Goal: Information Seeking & Learning: Learn about a topic

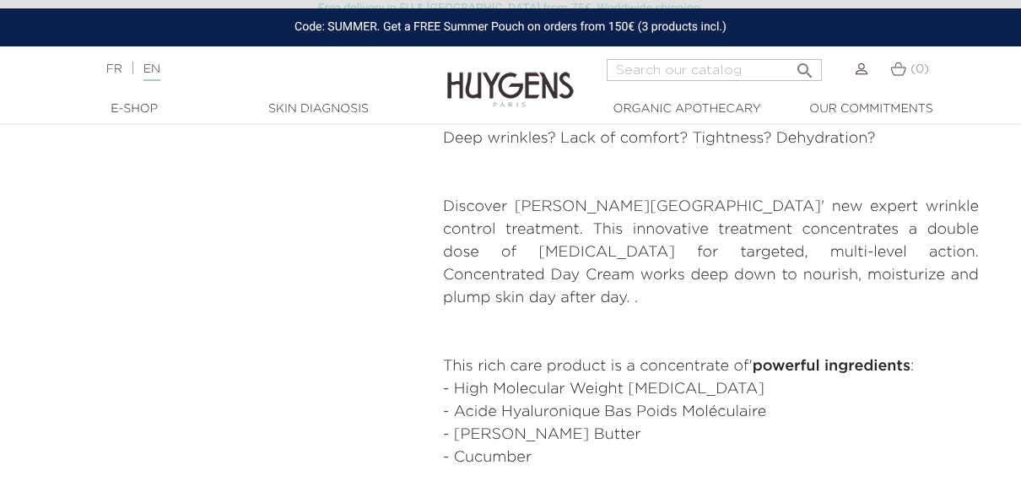
scroll to position [759, 0]
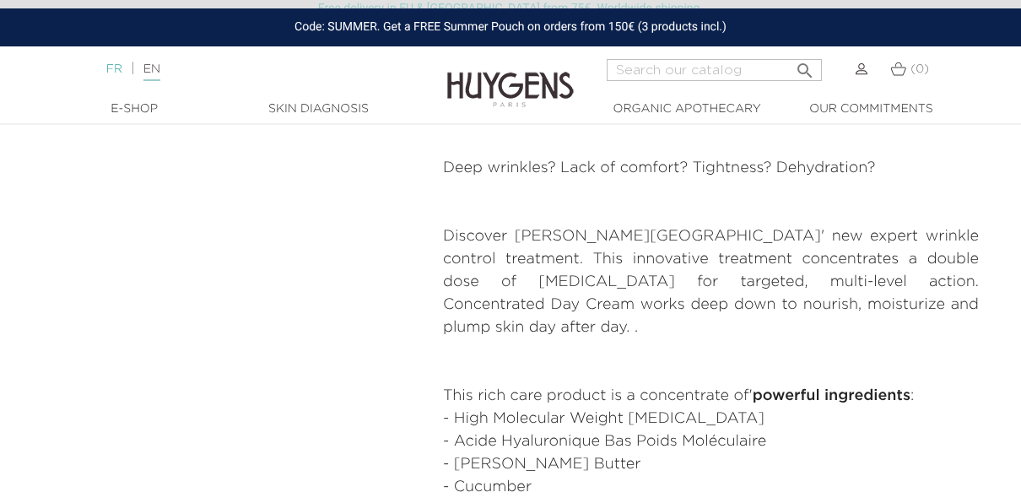
click at [112, 73] on link "FR" at bounding box center [114, 69] width 16 height 12
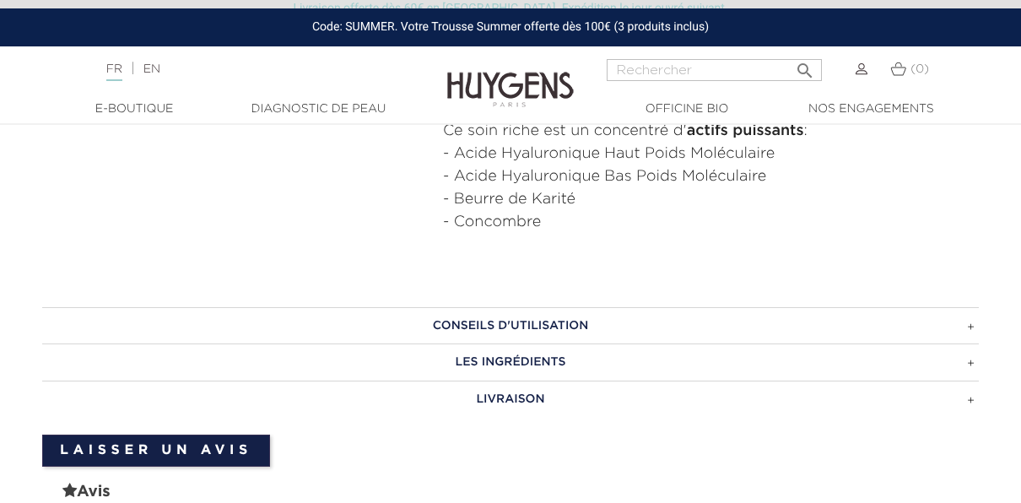
scroll to position [1012, 0]
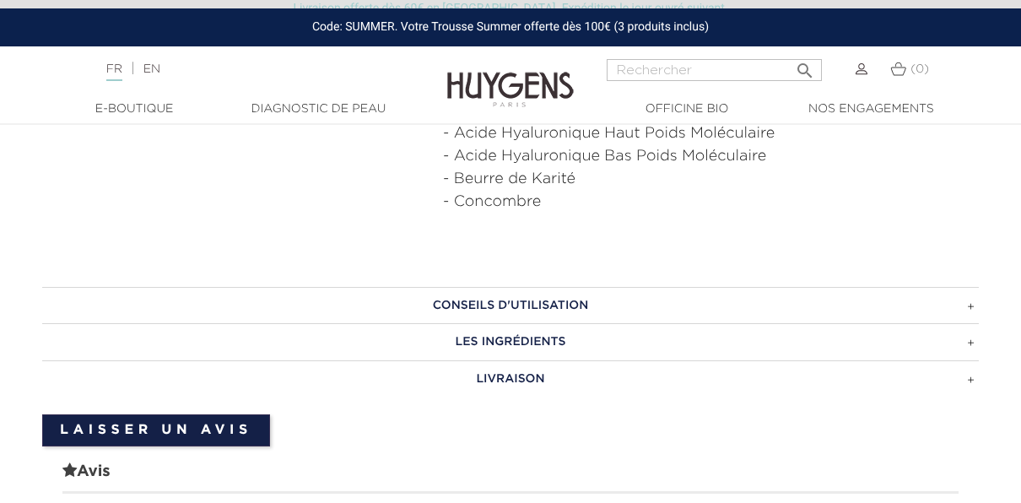
click at [555, 290] on h3 "Conseils d'utilisation" at bounding box center [510, 305] width 936 height 37
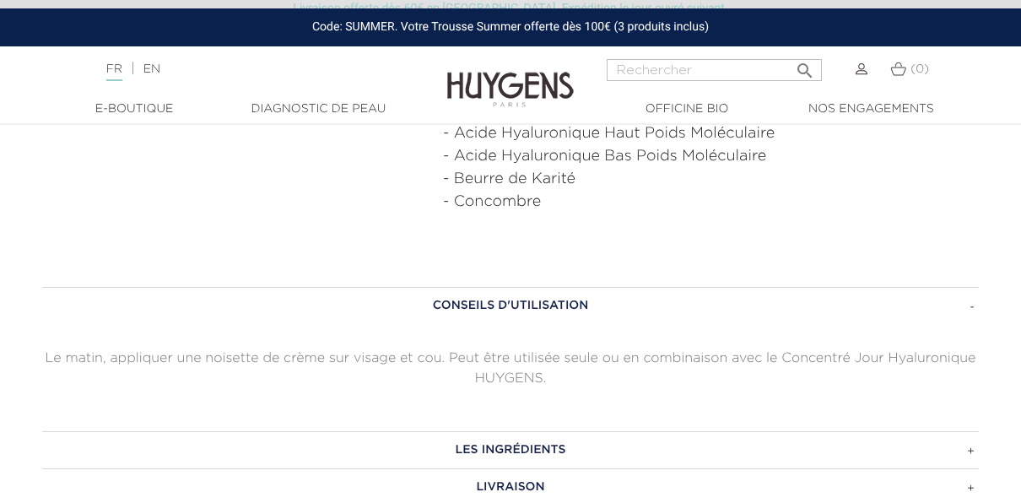
click at [555, 290] on h3 "Conseils d'utilisation" at bounding box center [510, 305] width 936 height 37
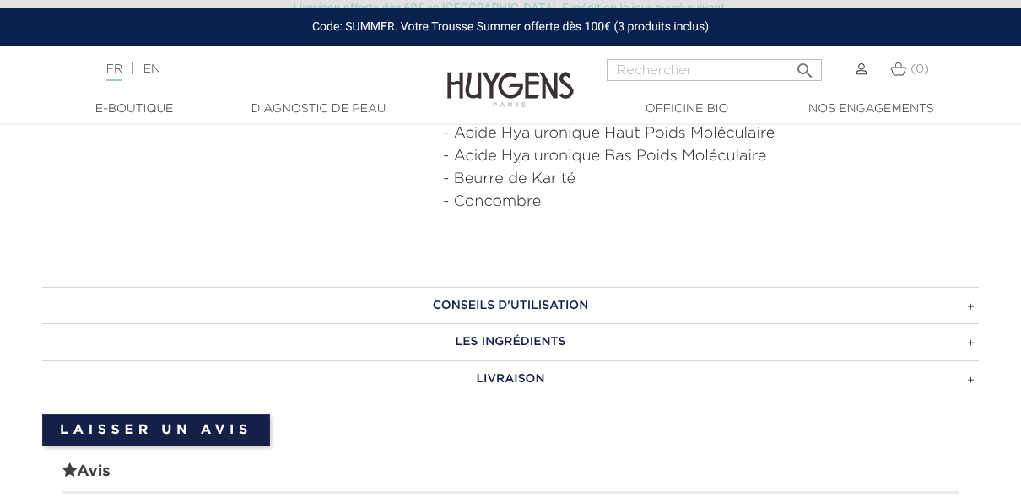
click at [538, 334] on h3 "Les ingrédients" at bounding box center [510, 341] width 936 height 37
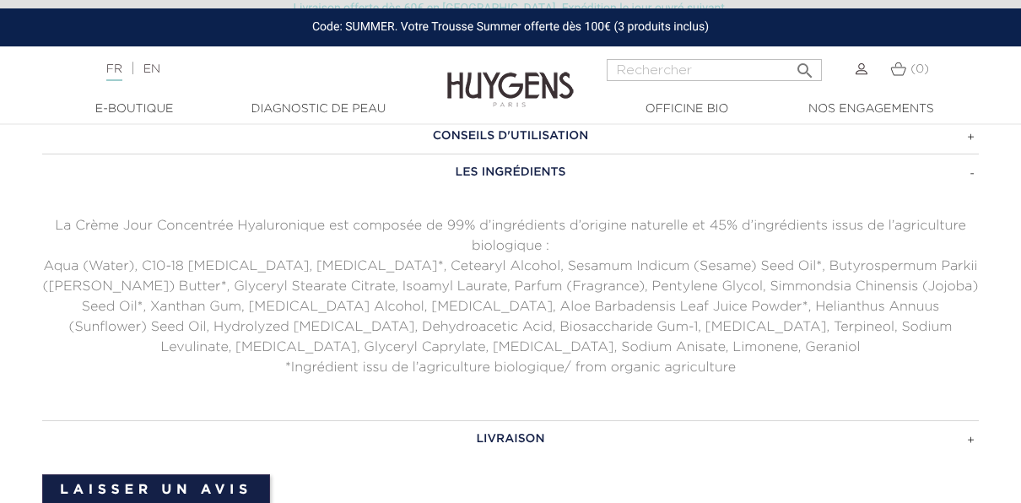
scroll to position [1350, 0]
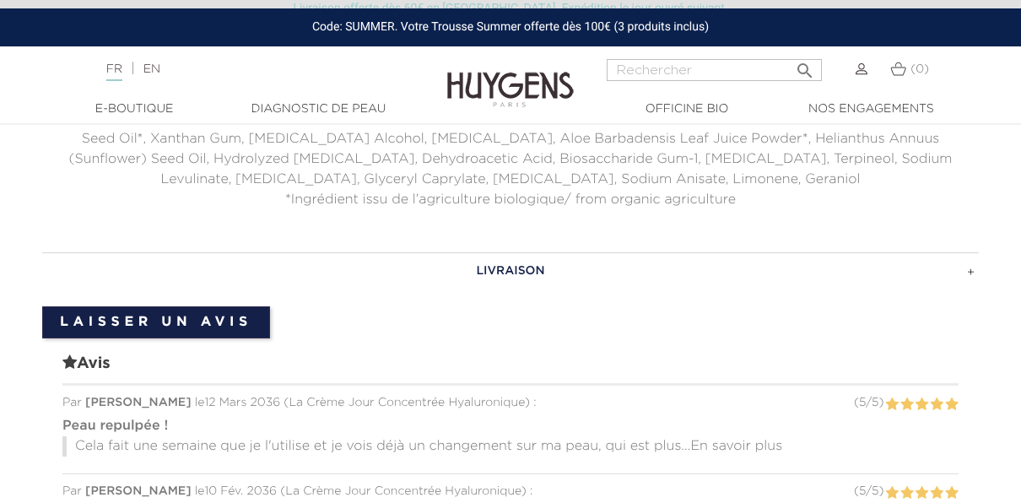
click at [514, 269] on h3 "Livraison" at bounding box center [510, 270] width 936 height 37
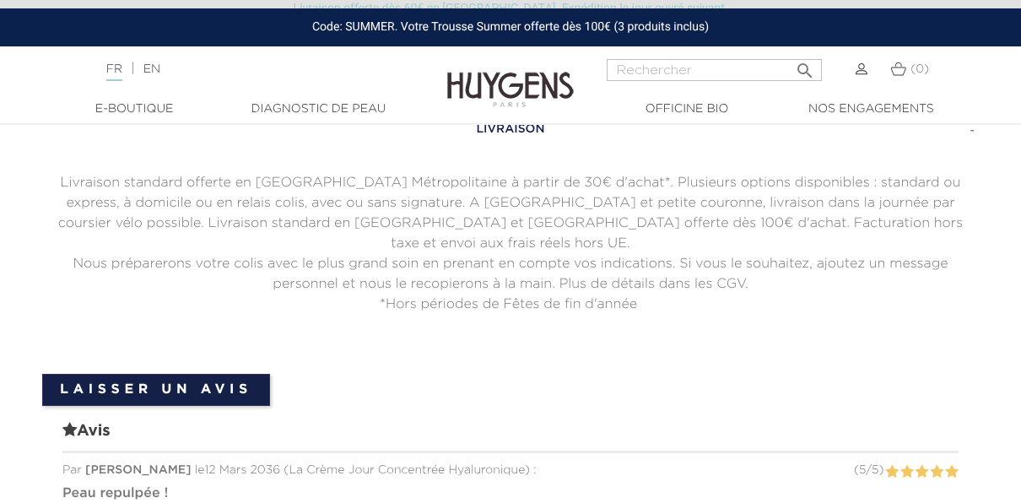
scroll to position [1181, 0]
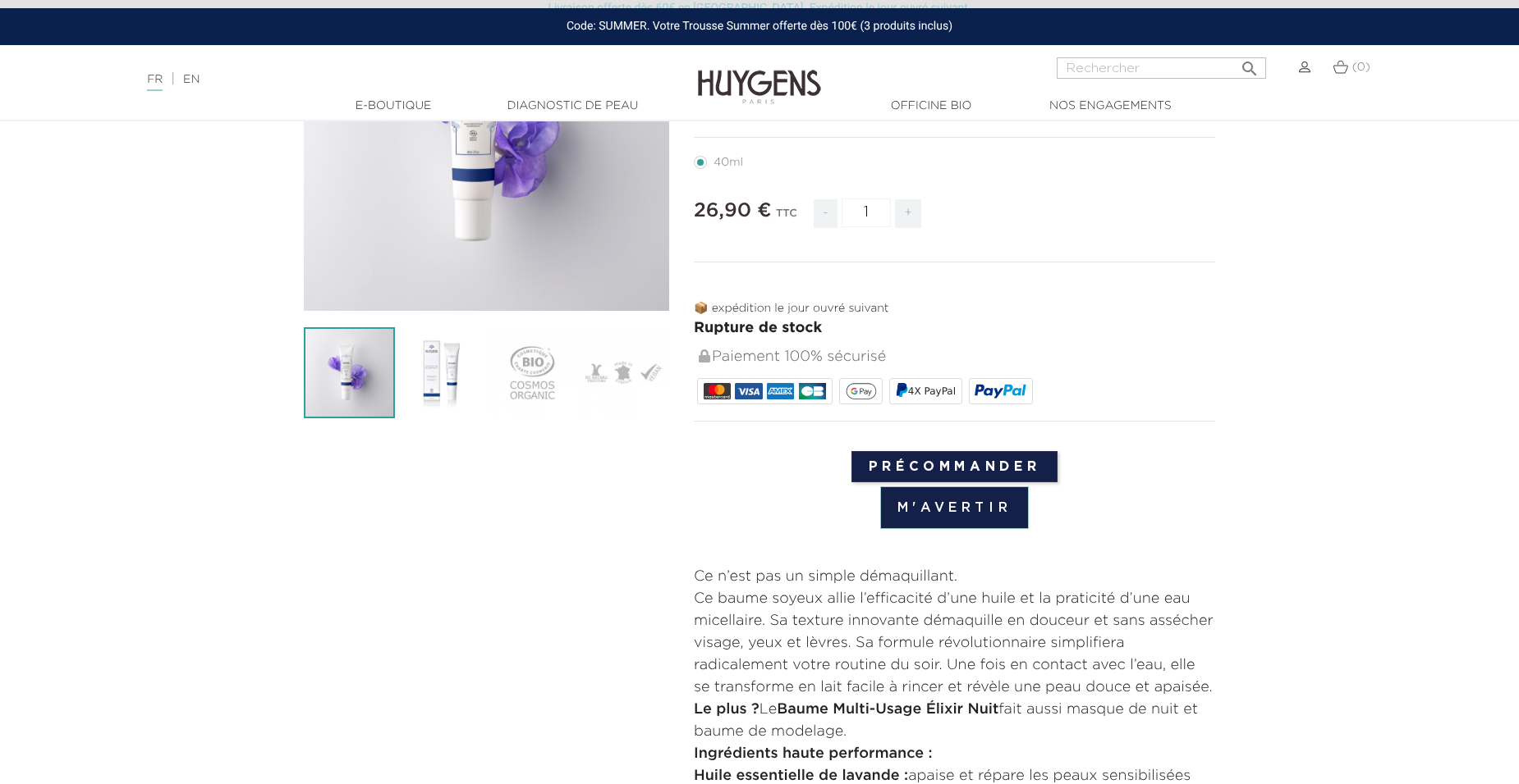
scroll to position [492, 0]
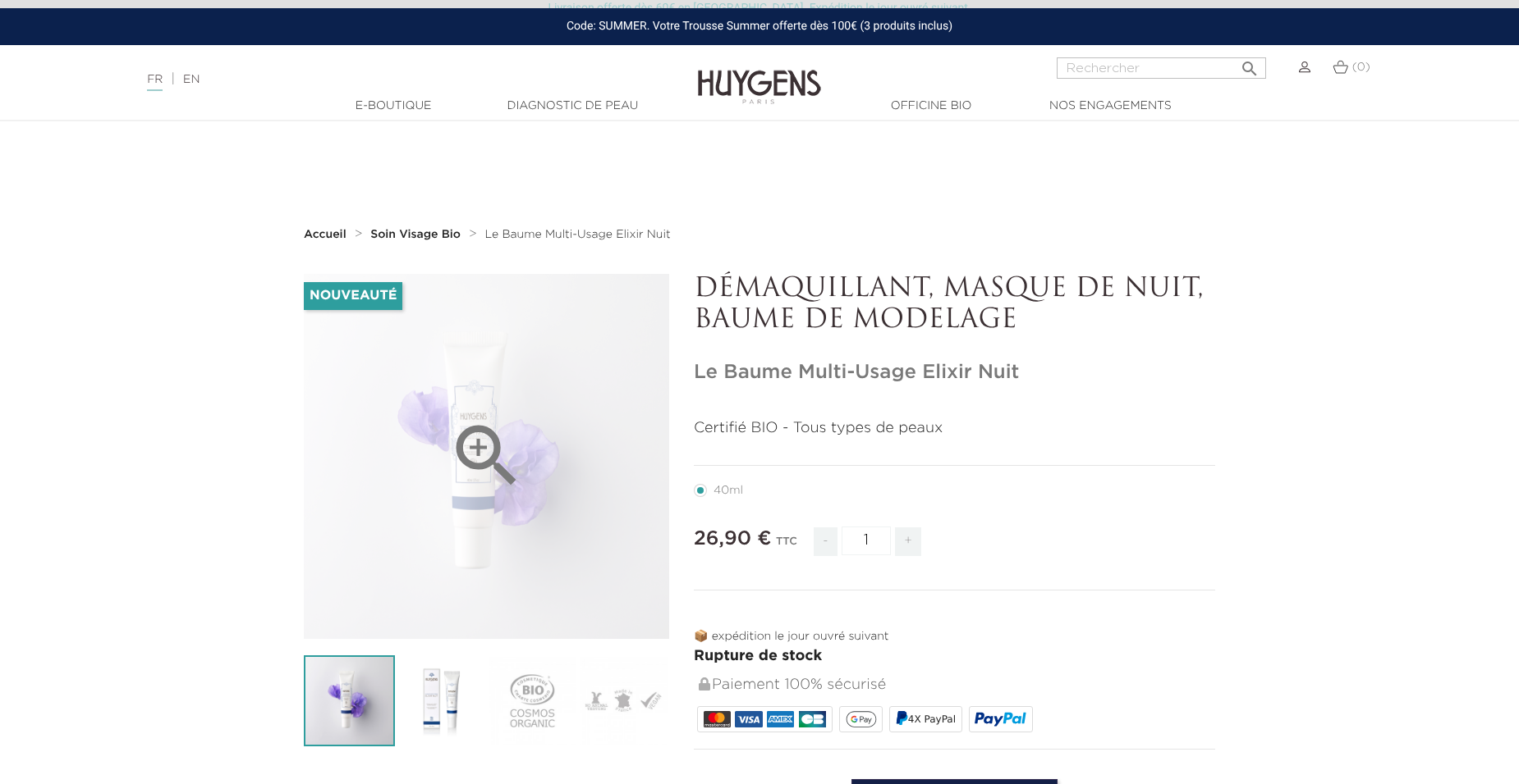
scroll to position [328, 0]
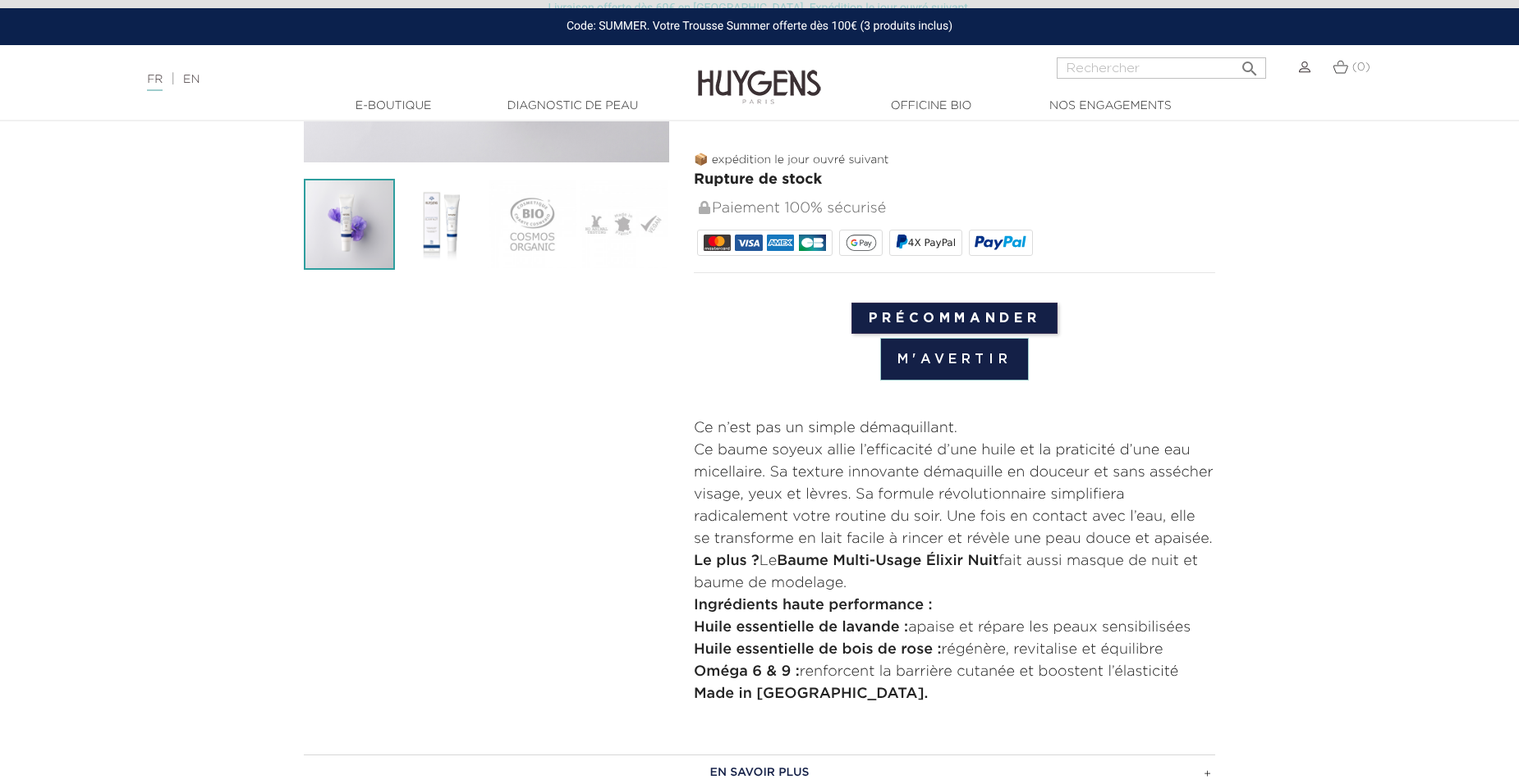
scroll to position [574, 0]
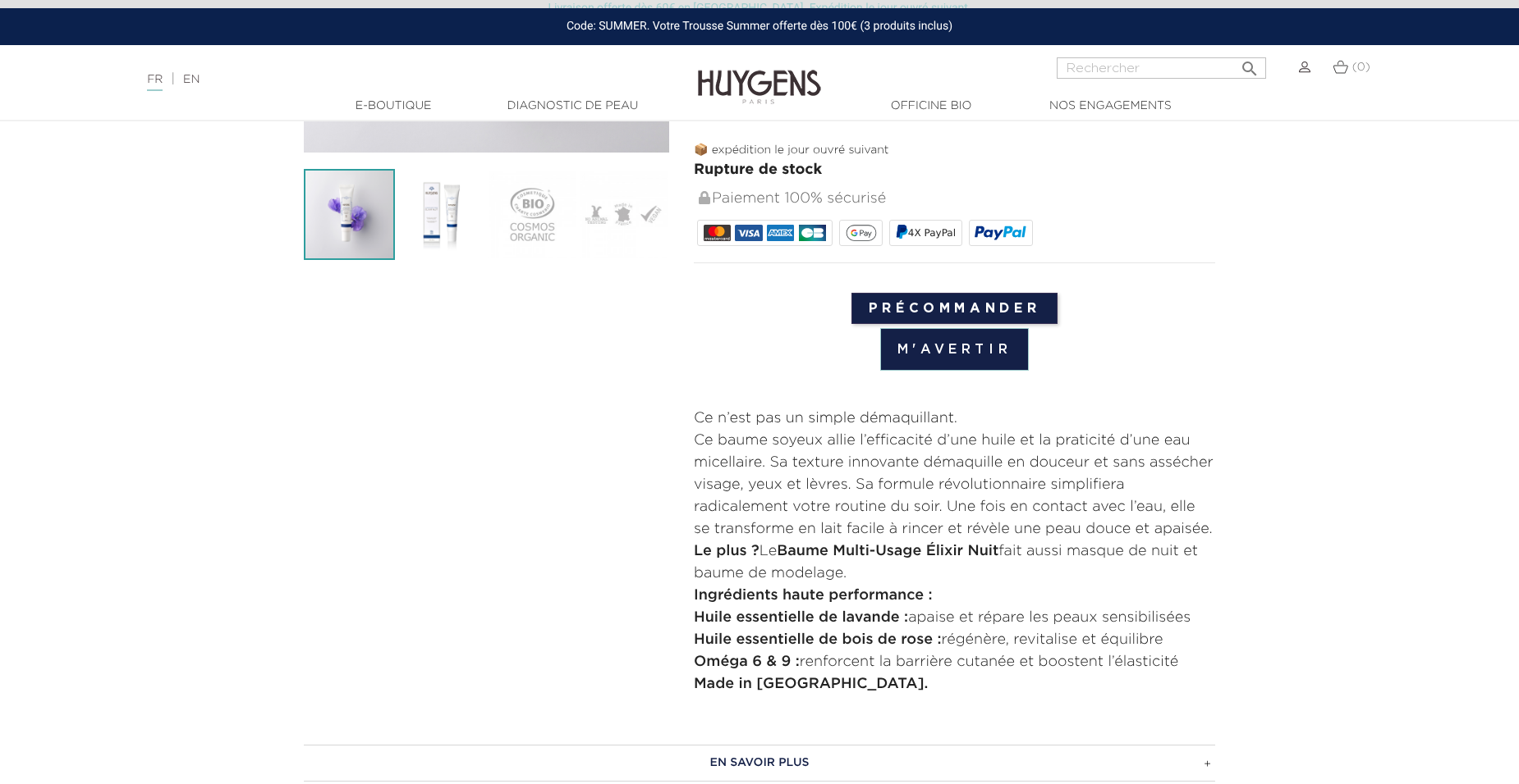
scroll to position [492, 0]
